Goal: Task Accomplishment & Management: Use online tool/utility

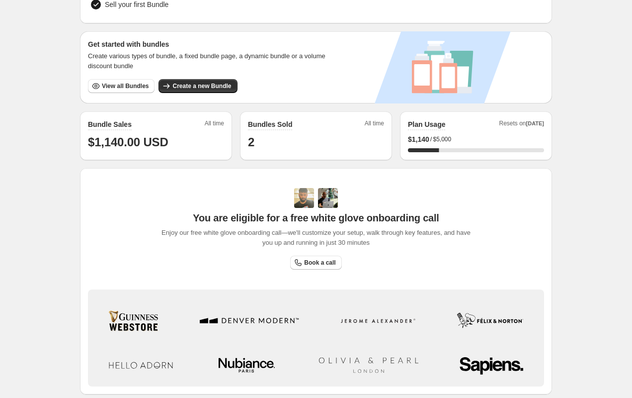
scroll to position [160, 0]
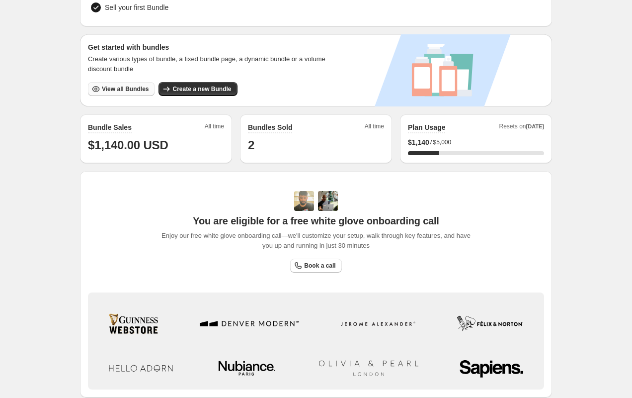
click at [115, 93] on button "View all Bundles" at bounding box center [121, 89] width 67 height 14
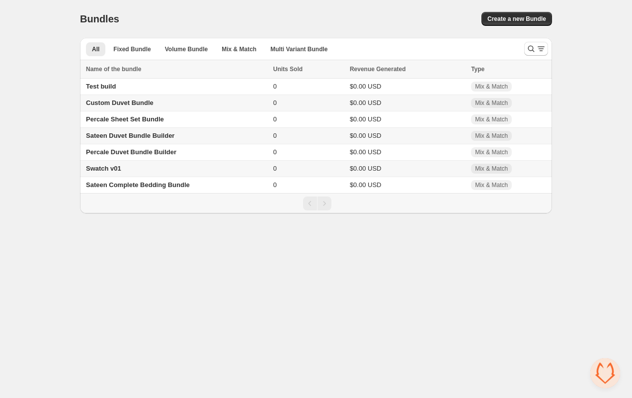
click at [114, 136] on span "Sateen Duvet Bundle Builder" at bounding box center [130, 135] width 88 height 7
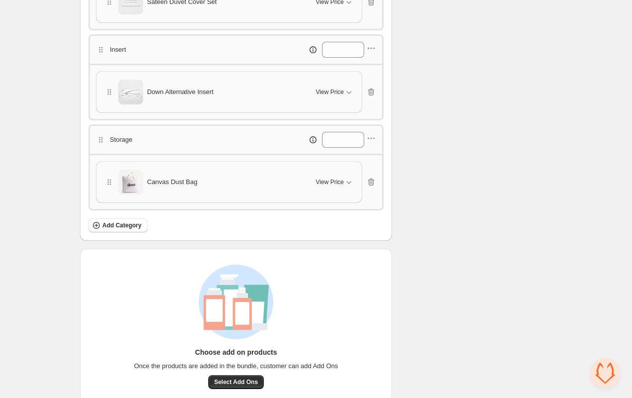
scroll to position [360, 0]
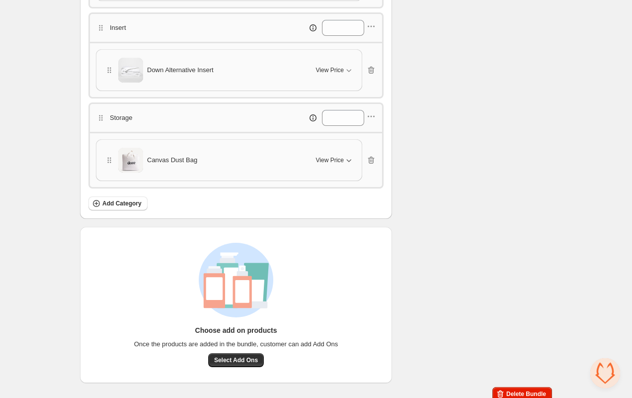
click at [334, 158] on div "View Price" at bounding box center [335, 160] width 38 height 10
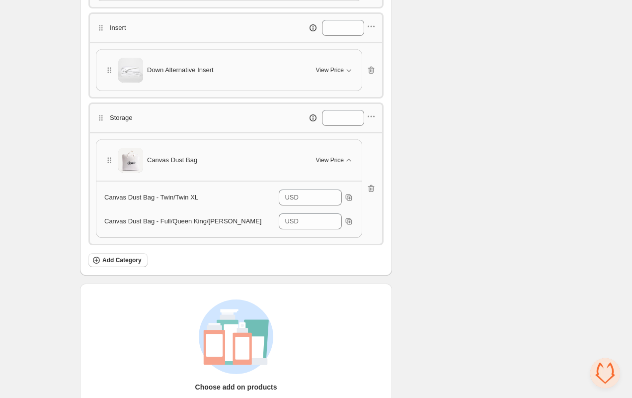
click at [123, 217] on span "Canvas Dust Bag - Full/Queen King/Cal King" at bounding box center [182, 220] width 157 height 7
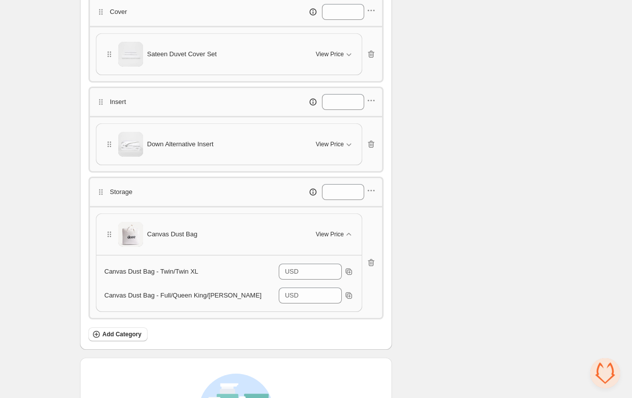
scroll to position [287, 0]
click at [263, 131] on div "Down Alternative Insert" at bounding box center [204, 143] width 200 height 25
click at [336, 140] on span "View Price" at bounding box center [330, 144] width 28 height 8
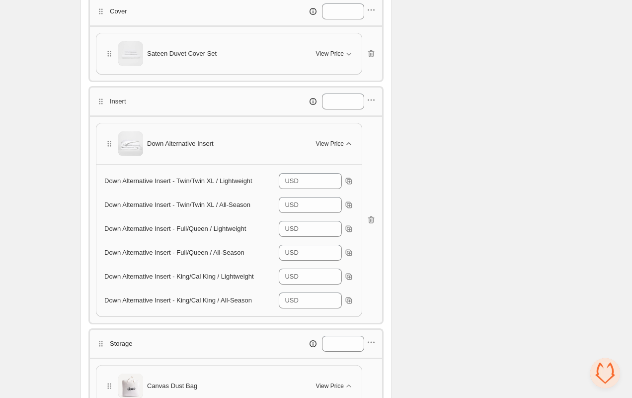
click at [336, 140] on span "View Price" at bounding box center [330, 144] width 28 height 8
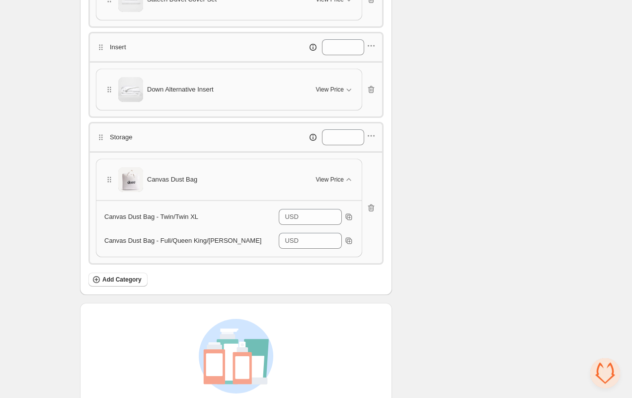
scroll to position [344, 0]
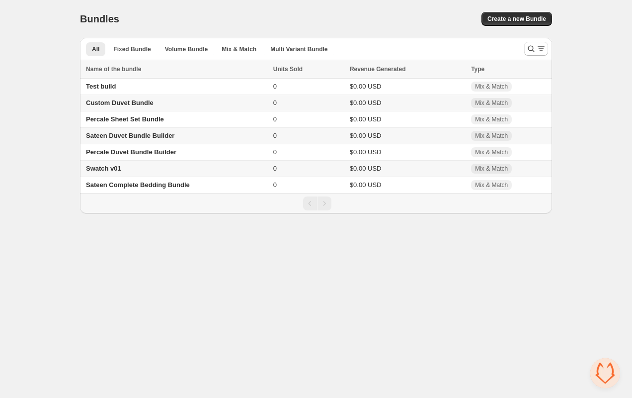
click at [110, 102] on span "Custom Duvet Bundle" at bounding box center [120, 102] width 68 height 7
